Goal: Check status

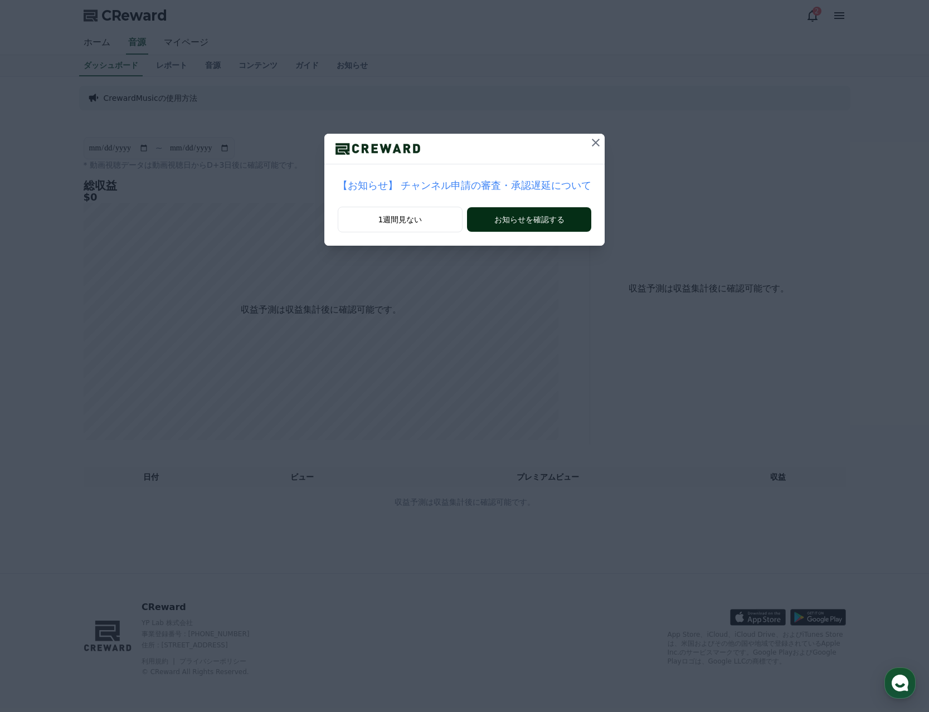
click at [505, 226] on button "お知らせを確認する" at bounding box center [529, 219] width 124 height 25
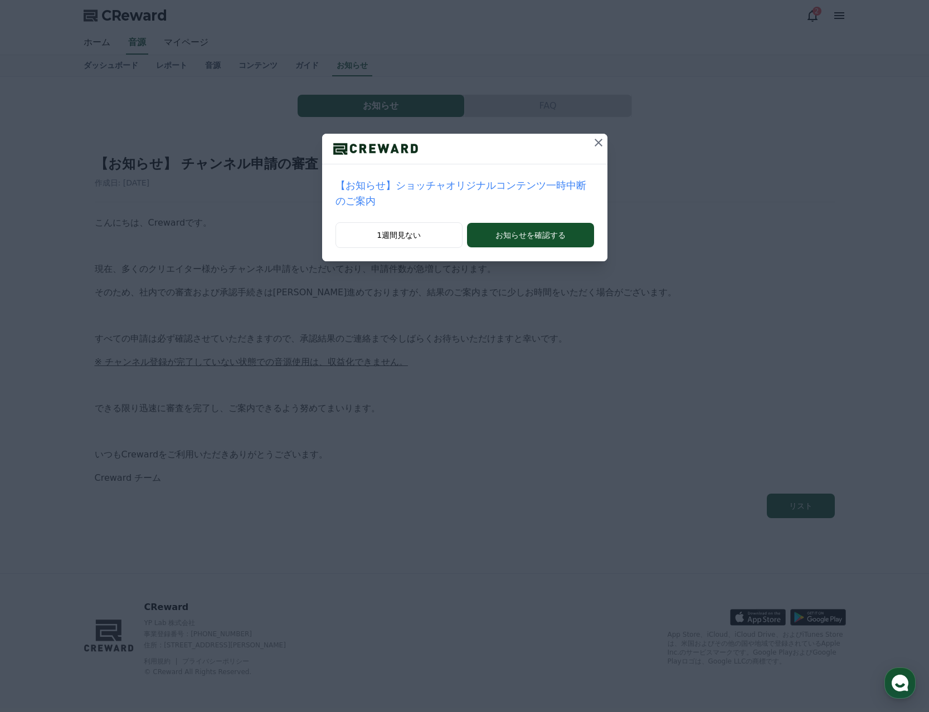
click at [592, 143] on icon at bounding box center [598, 142] width 13 height 13
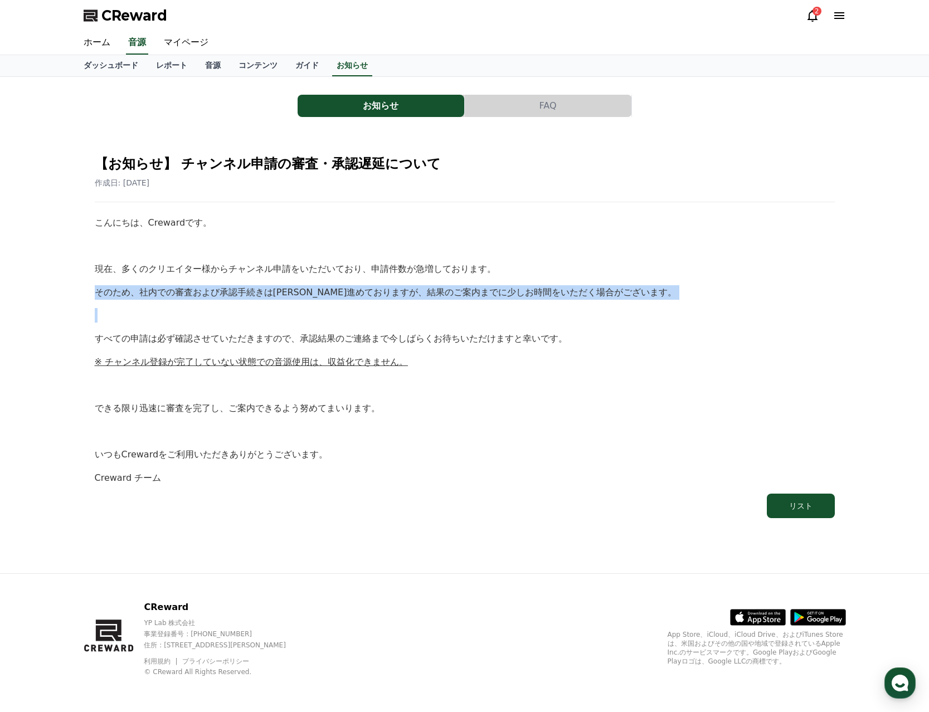
drag, startPoint x: 79, startPoint y: 282, endPoint x: 411, endPoint y: 309, distance: 333.1
click at [412, 305] on div "お知らせ FAQ 【お知らせ】 チャンネル申請の審査・承認遅延について 作成日: [DATE] こんにちは、[PERSON_NAME]です。 現在、多くのクリ…" at bounding box center [464, 325] width 929 height 496
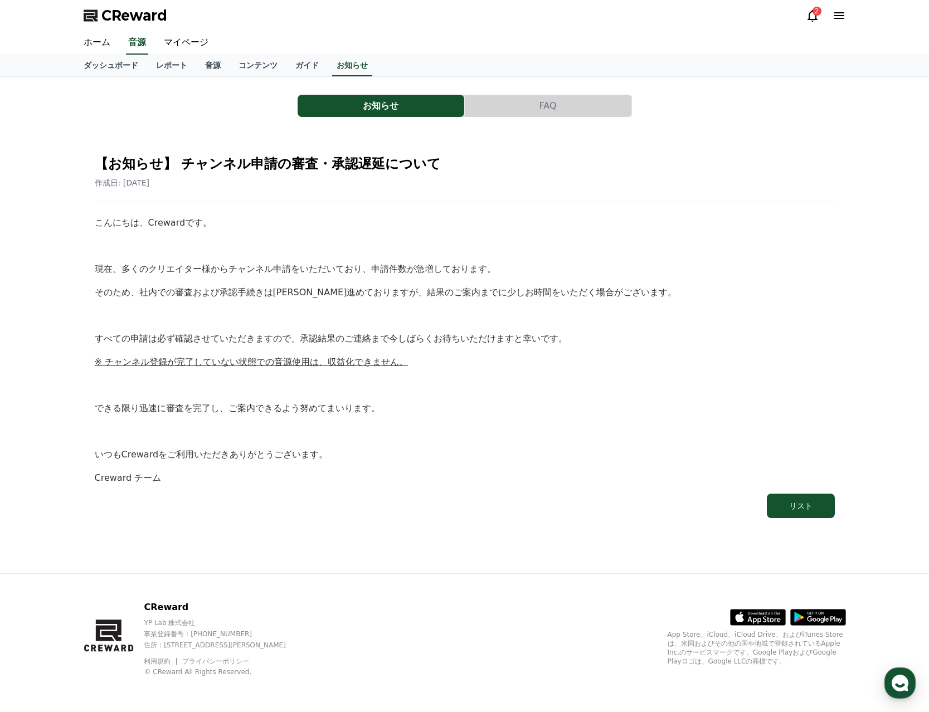
click at [357, 321] on p at bounding box center [465, 315] width 740 height 14
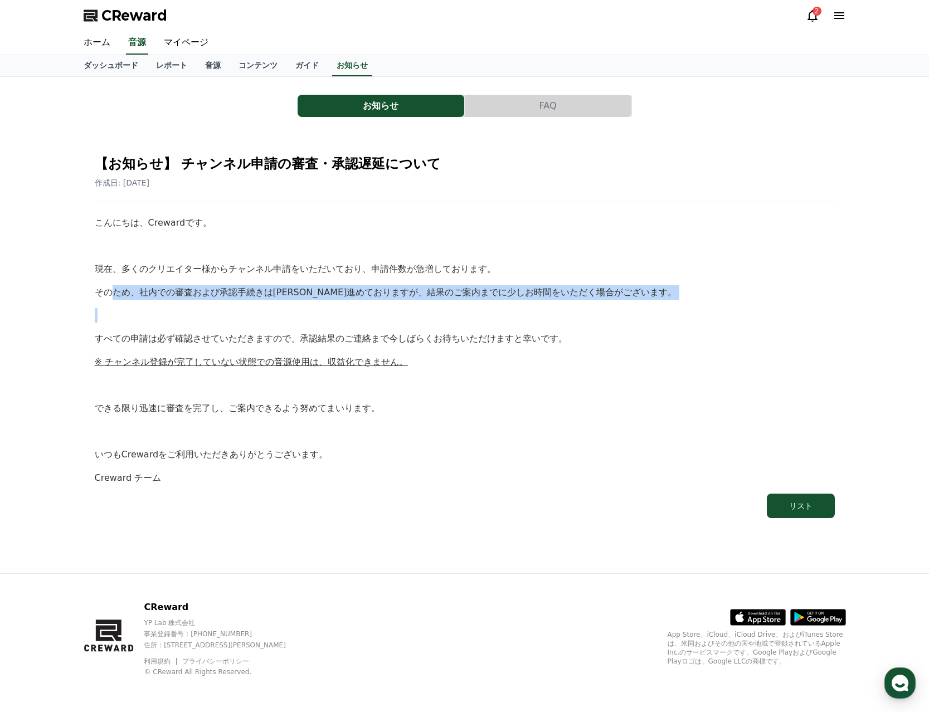
drag, startPoint x: 233, startPoint y: 285, endPoint x: 431, endPoint y: 317, distance: 200.3
click at [430, 314] on div "こんにちは、[PERSON_NAME]です。 現在、多くのクリエイター様からチャンネル申請をいただいており、申請件数が急増しております。 そのため、社内での審…" at bounding box center [465, 350] width 740 height 269
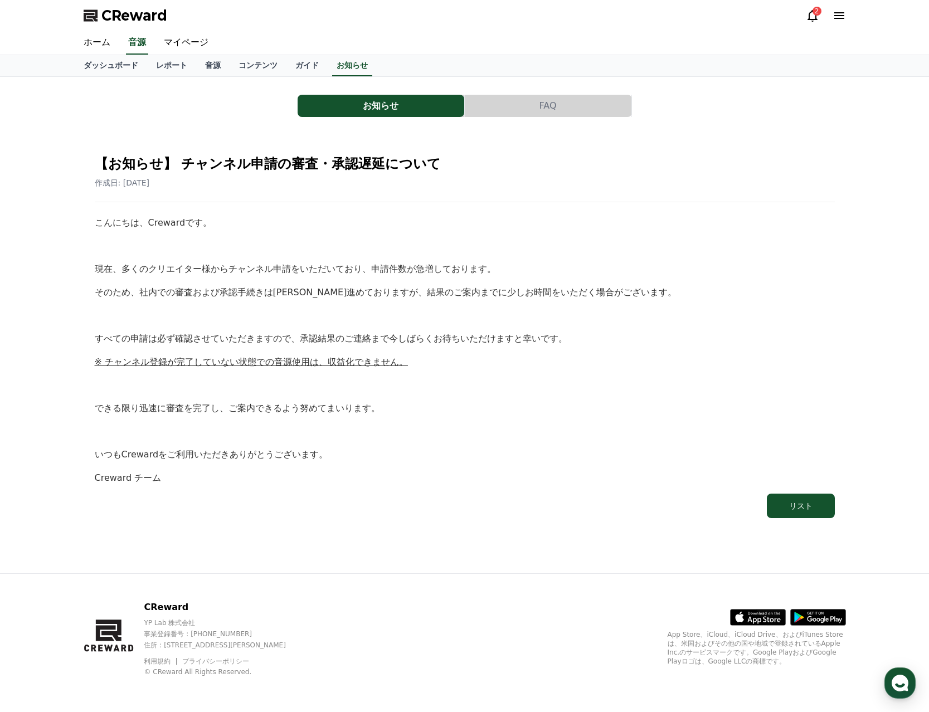
click at [421, 313] on p at bounding box center [465, 315] width 740 height 14
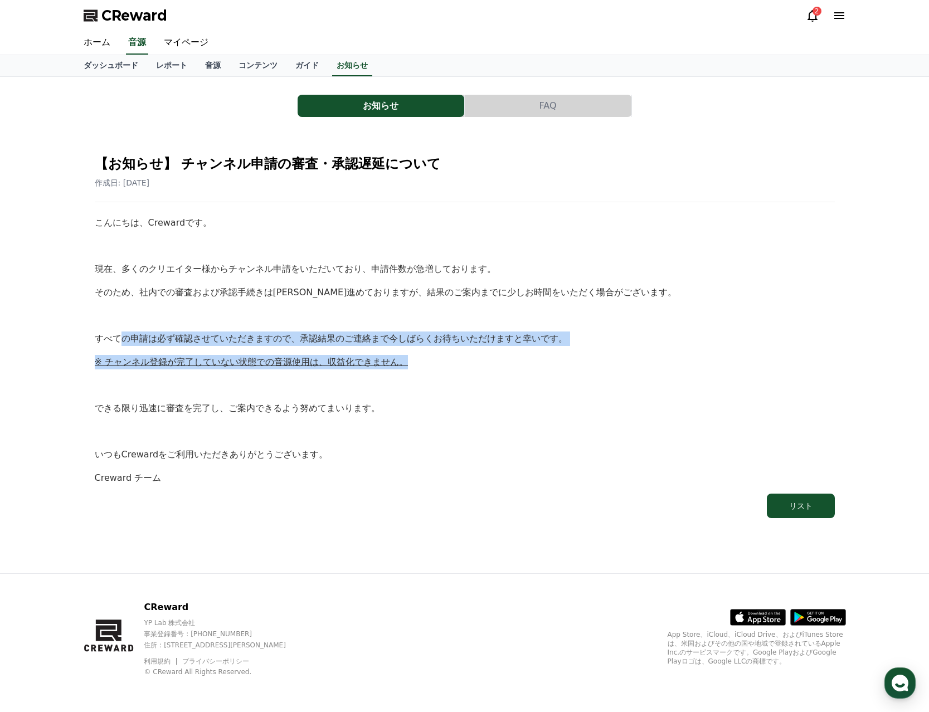
drag, startPoint x: 144, startPoint y: 340, endPoint x: 400, endPoint y: 377, distance: 258.3
click at [391, 364] on div "こんにちは、[PERSON_NAME]です。 現在、多くのクリエイター様からチャンネル申請をいただいており、申請件数が急増しております。 そのため、社内での審…" at bounding box center [465, 350] width 740 height 269
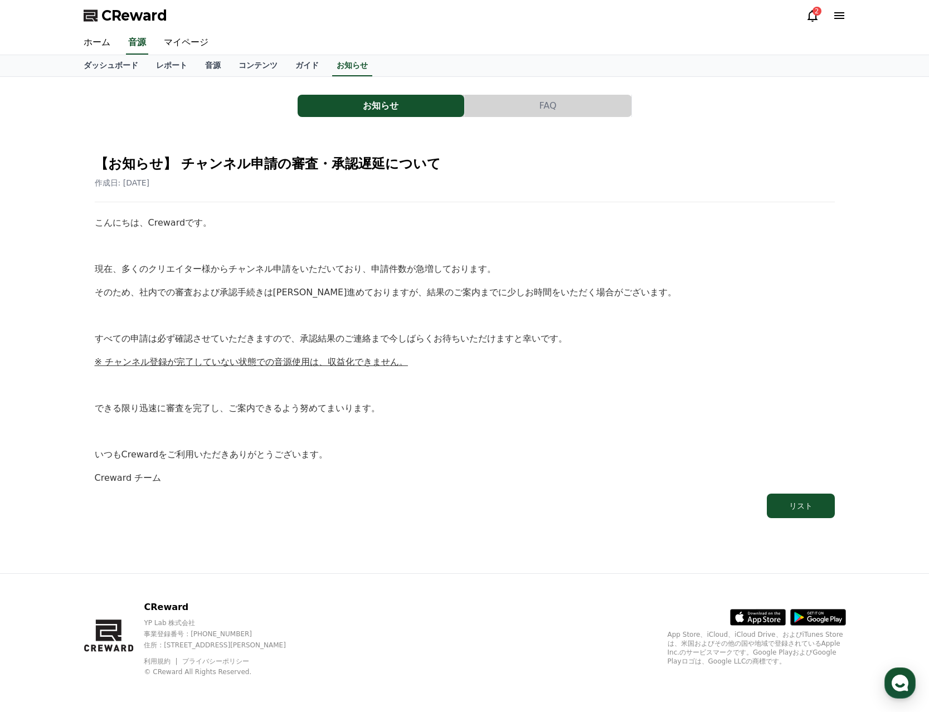
click at [402, 380] on p at bounding box center [465, 385] width 740 height 14
click at [394, 375] on div "こんにちは、[PERSON_NAME]です。 現在、多くのクリエイター様からチャンネル申請をいただいており、申請件数が急増しております。 そのため、社内での審…" at bounding box center [465, 350] width 740 height 269
click at [398, 370] on div "こんにちは、[PERSON_NAME]です。 現在、多くのクリエイター様からチャンネル申請をいただいており、申請件数が急増しております。 そのため、社内での審…" at bounding box center [465, 350] width 740 height 269
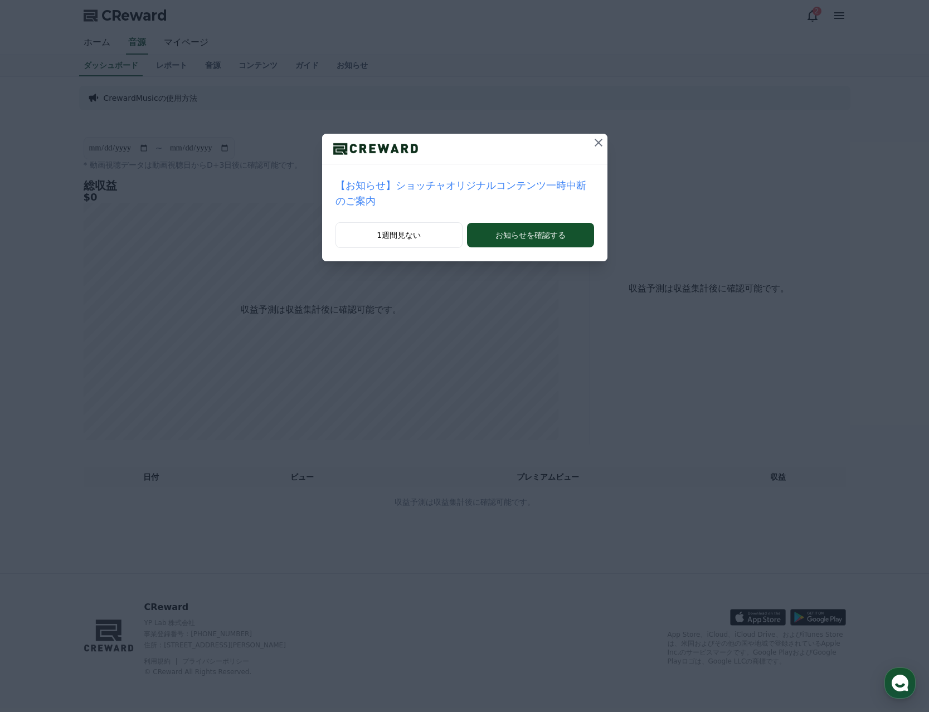
click at [592, 137] on icon at bounding box center [598, 142] width 13 height 13
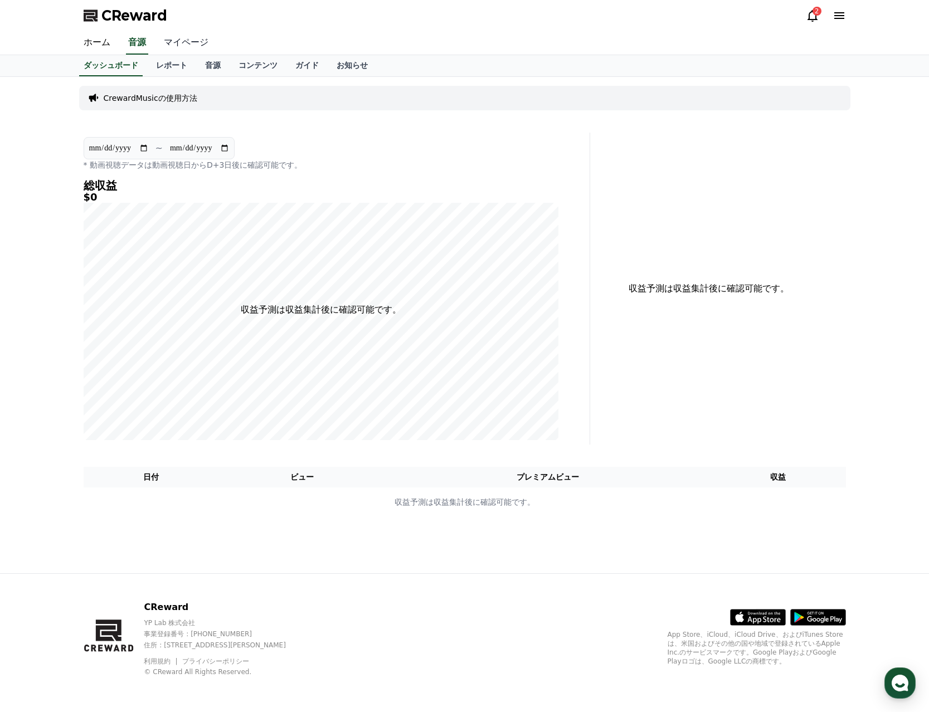
click at [167, 39] on link "マイページ" at bounding box center [186, 42] width 62 height 23
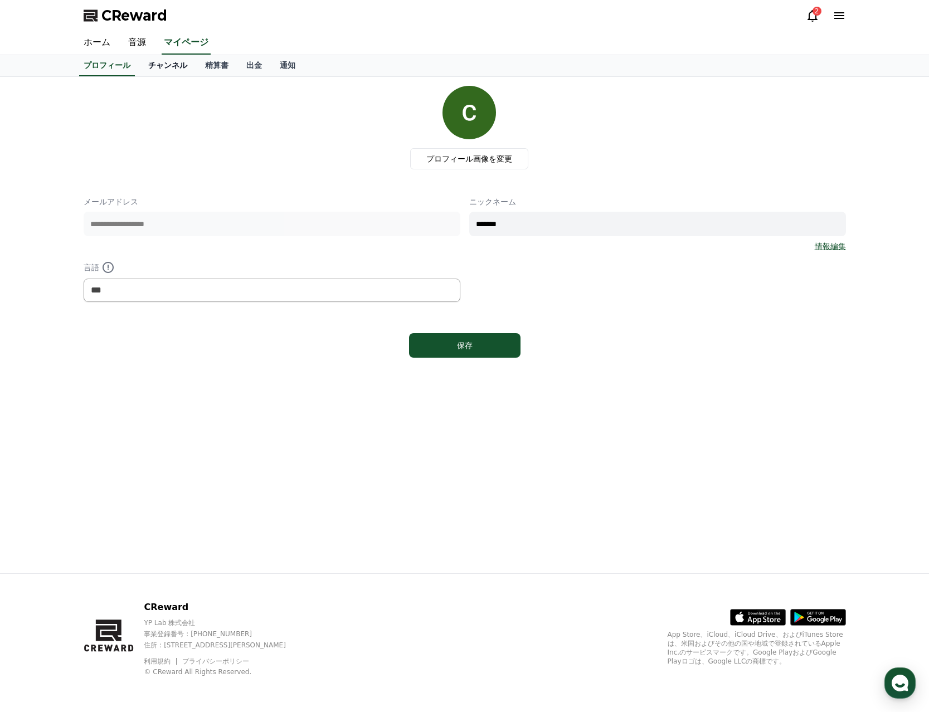
click at [143, 67] on link "チャンネル" at bounding box center [167, 65] width 57 height 21
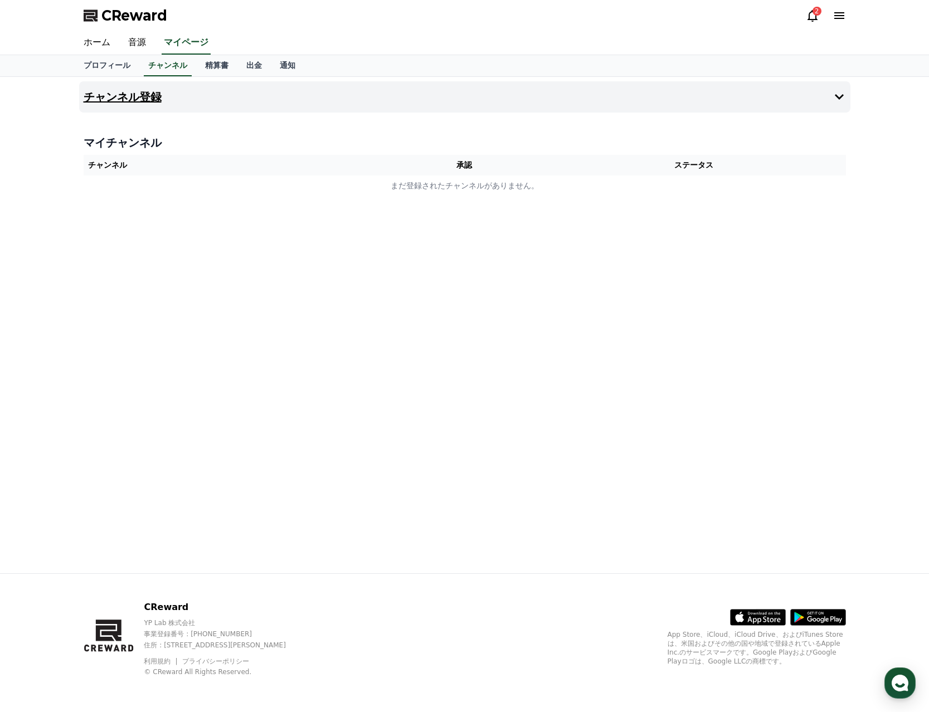
click at [138, 95] on h4 "チャンネル登録" at bounding box center [123, 97] width 78 height 12
